Goal: Navigation & Orientation: Understand site structure

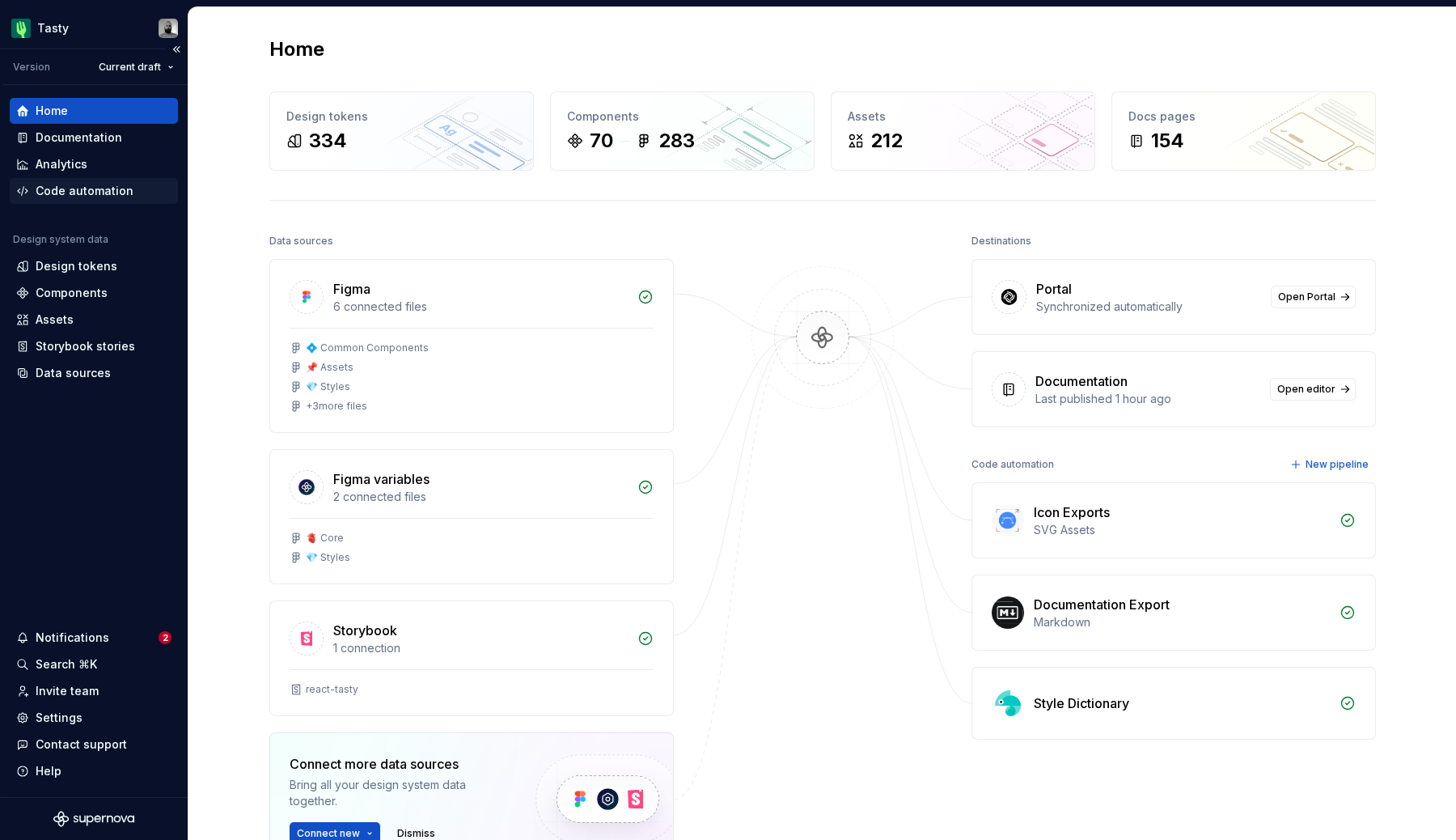
click at [62, 188] on div "Code automation" at bounding box center [84, 191] width 98 height 16
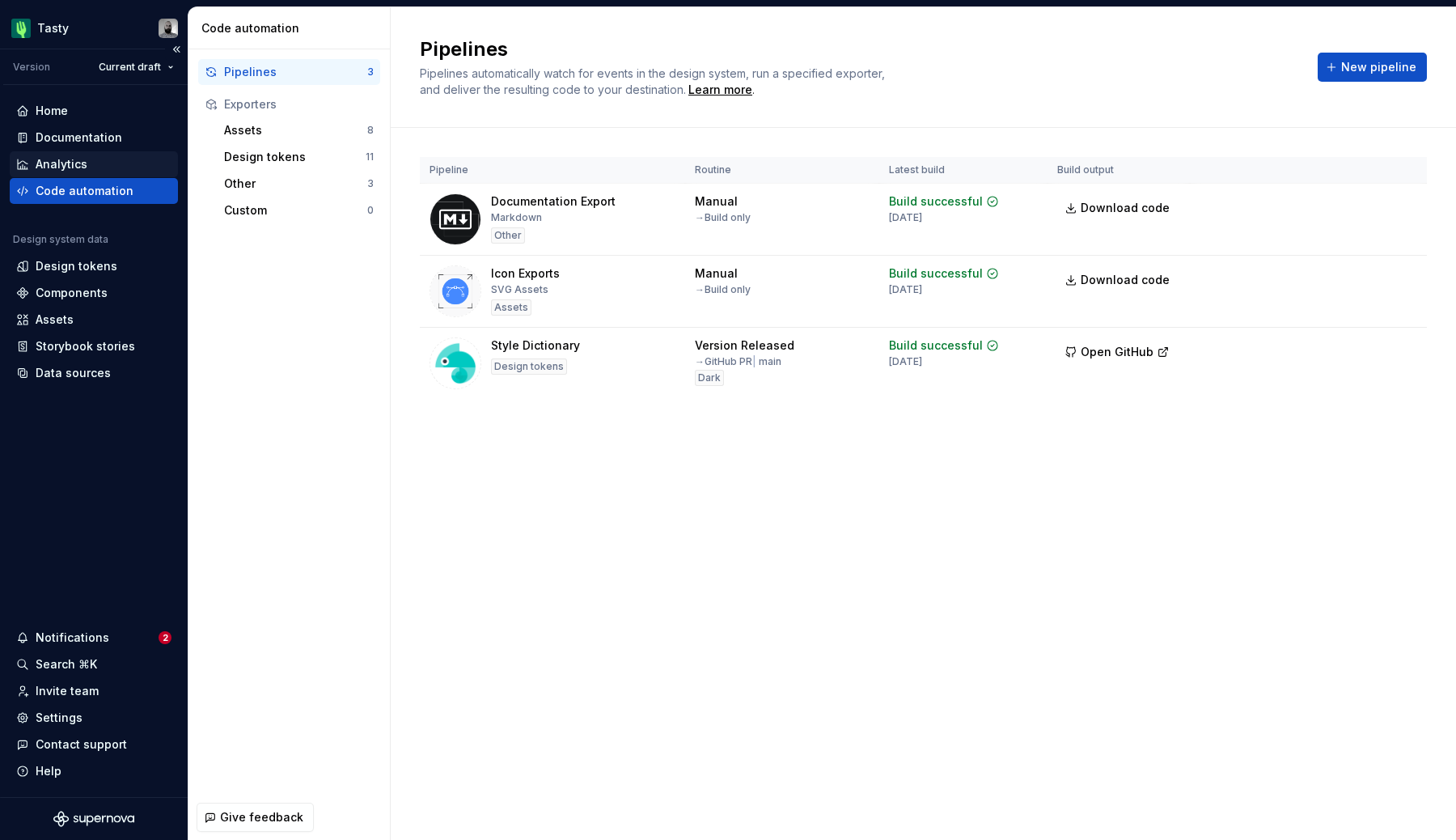
click at [66, 173] on div "Analytics" at bounding box center [94, 164] width 168 height 26
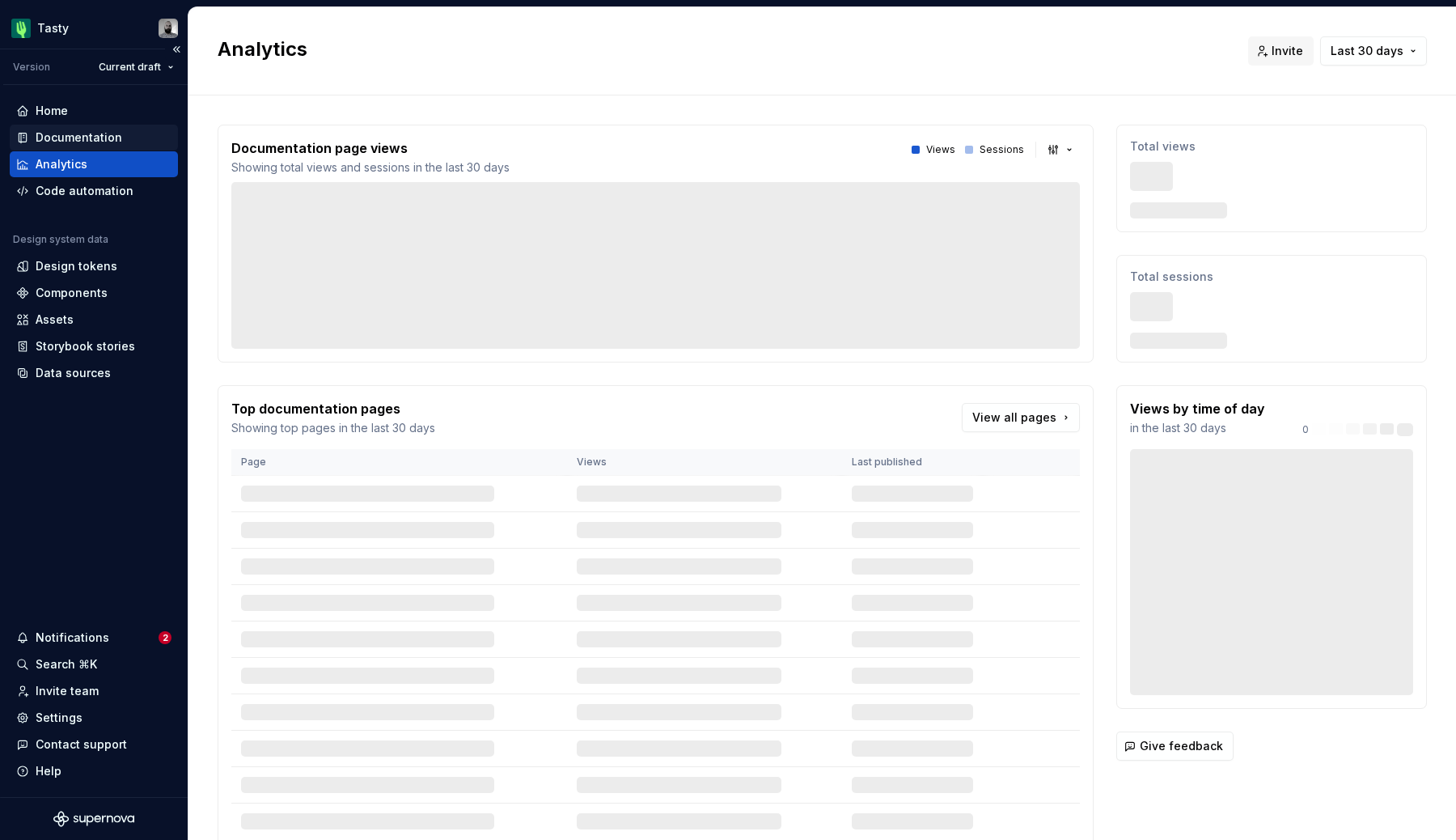
click at [87, 142] on div "Documentation" at bounding box center [79, 137] width 87 height 16
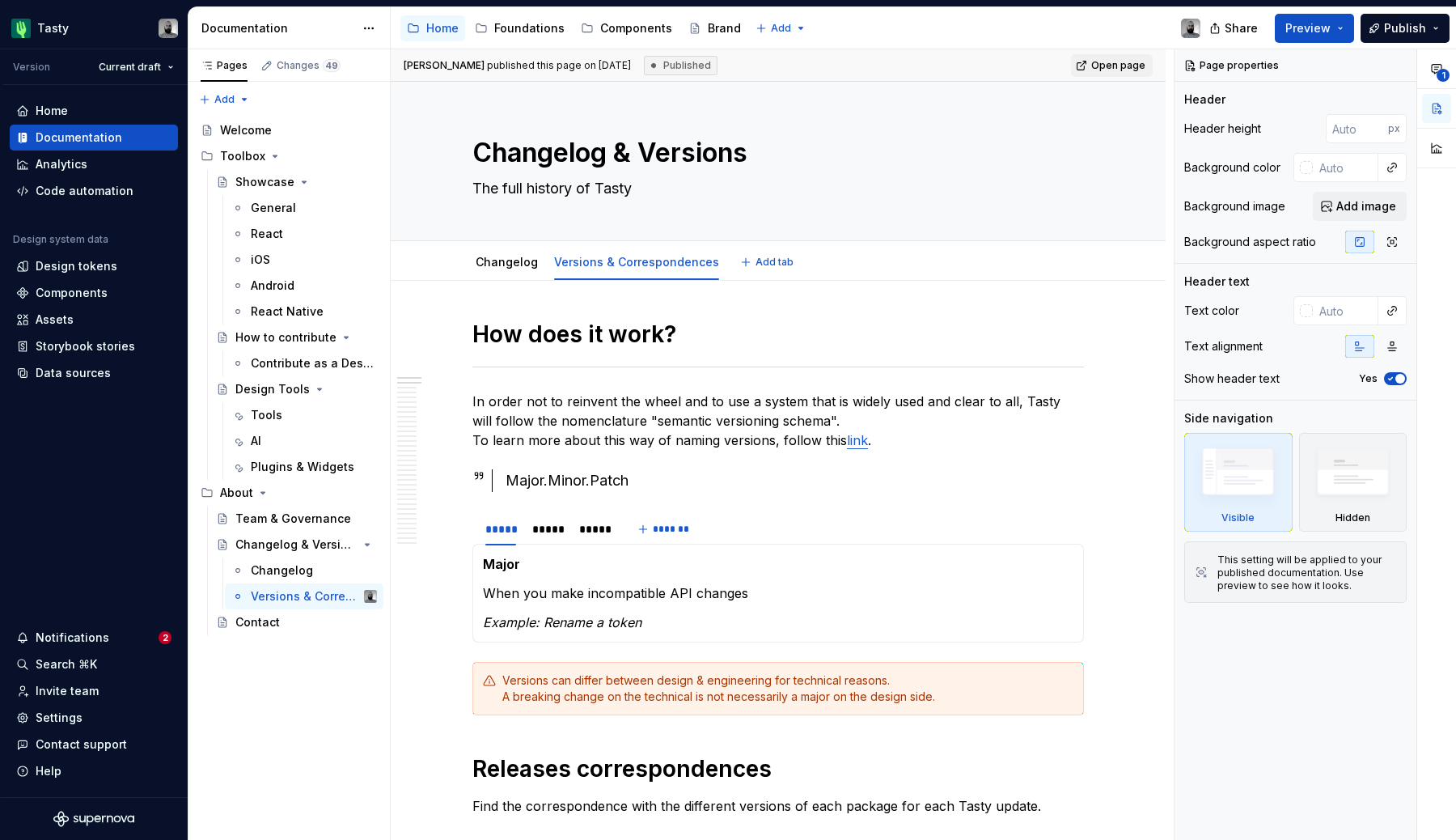
type textarea "*"
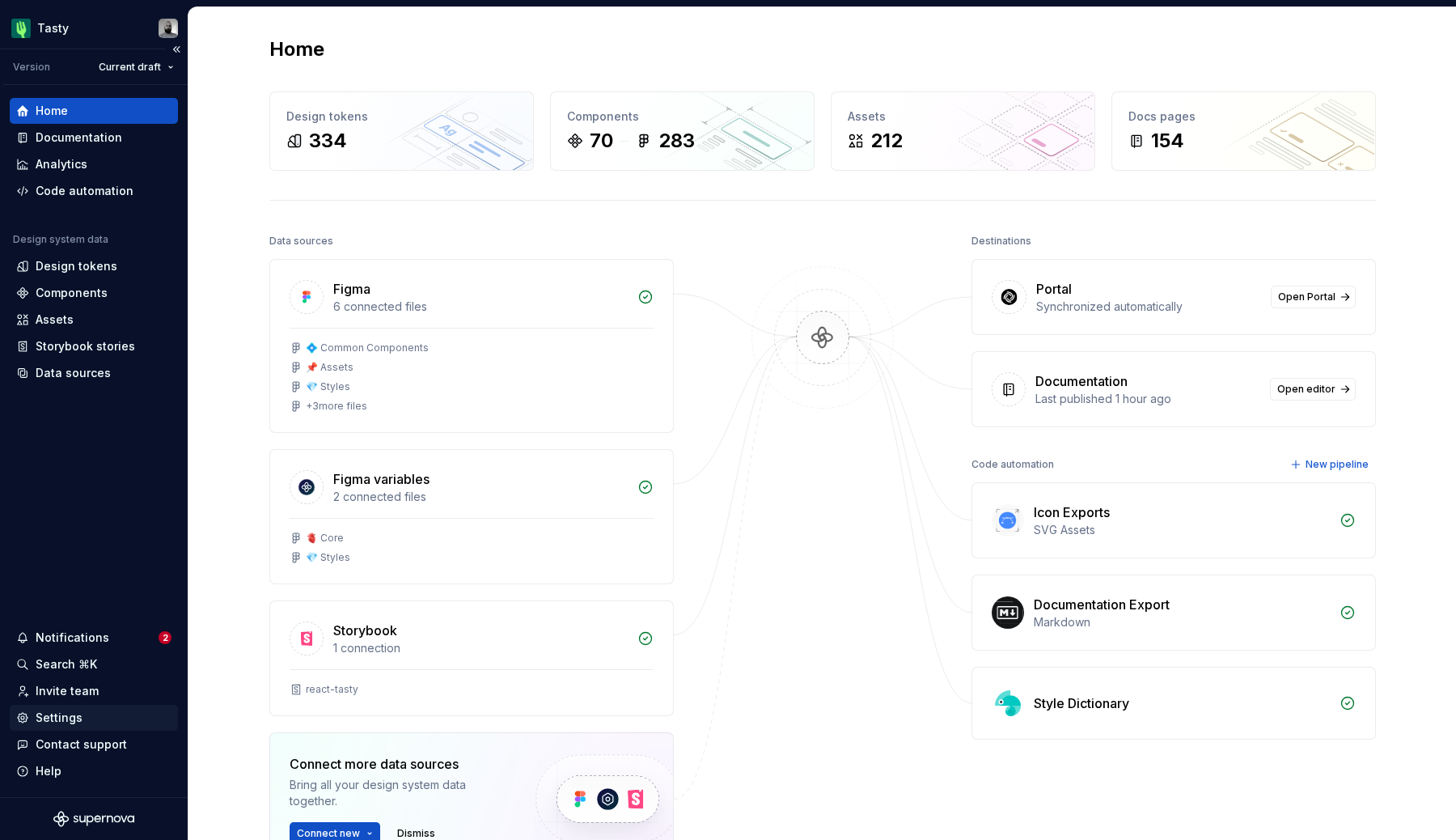
click at [78, 708] on div "Settings" at bounding box center [94, 717] width 168 height 26
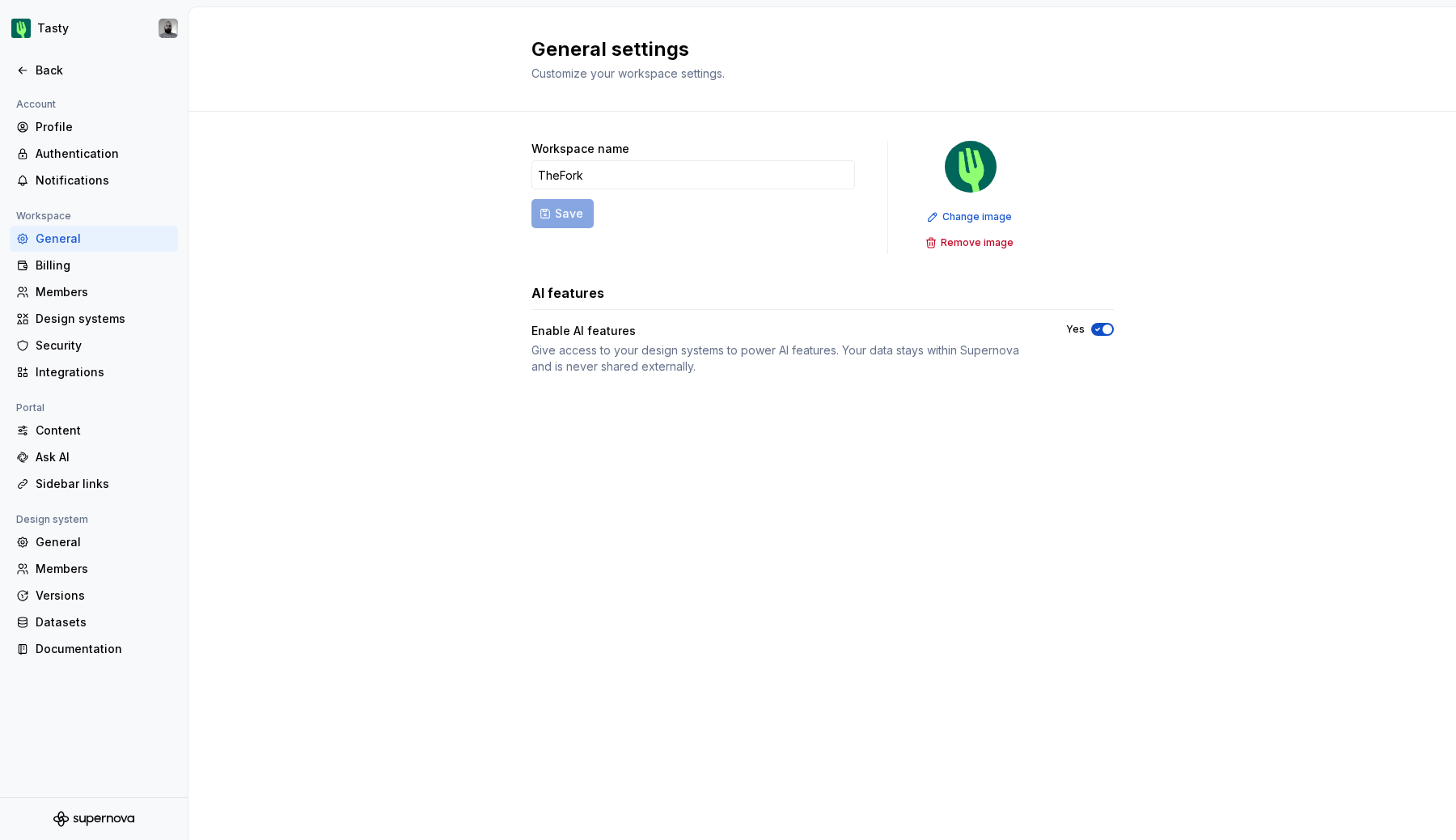
click at [94, 240] on div "General" at bounding box center [103, 239] width 136 height 16
click at [73, 526] on div "Design system" at bounding box center [52, 519] width 85 height 19
click at [73, 539] on div "General" at bounding box center [103, 543] width 136 height 16
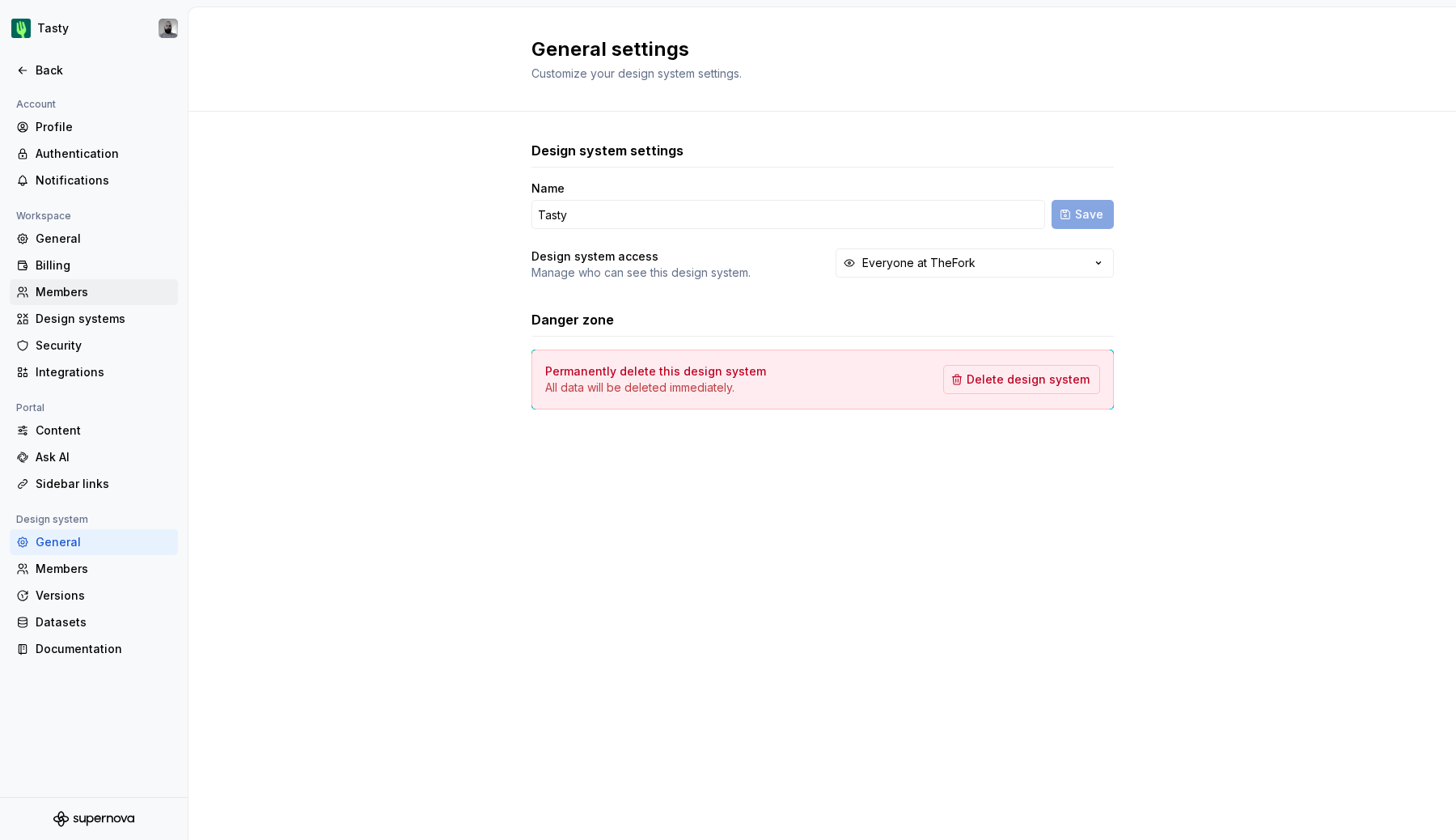
click at [92, 288] on div "Members" at bounding box center [103, 292] width 136 height 16
